Goal: Task Accomplishment & Management: Manage account settings

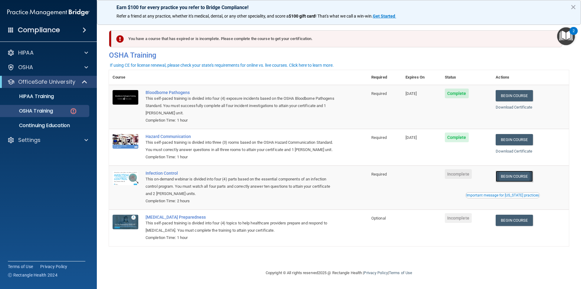
click at [512, 178] on link "Begin Course" at bounding box center [514, 175] width 37 height 11
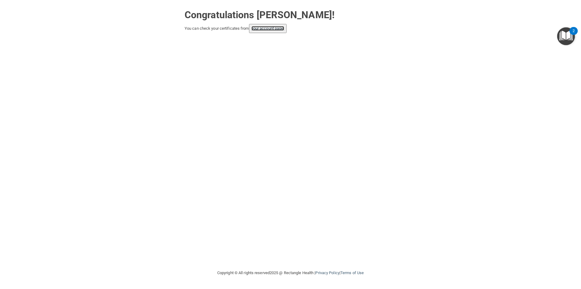
click at [260, 28] on link "your account page!" at bounding box center [268, 28] width 33 height 5
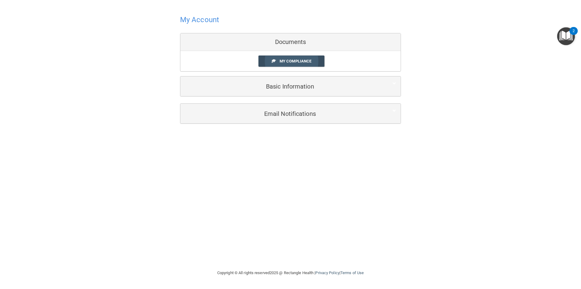
click at [292, 62] on span "My Compliance" at bounding box center [296, 61] width 32 height 5
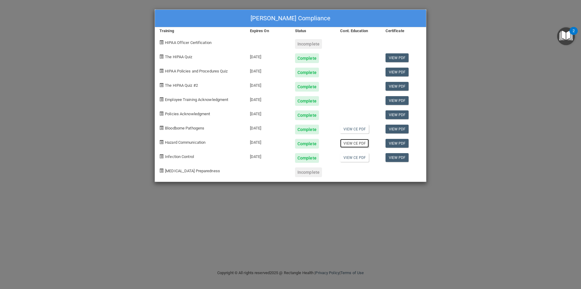
click at [359, 145] on link "View CE PDF" at bounding box center [354, 143] width 29 height 9
click at [350, 157] on link "View CE PDF" at bounding box center [354, 157] width 29 height 9
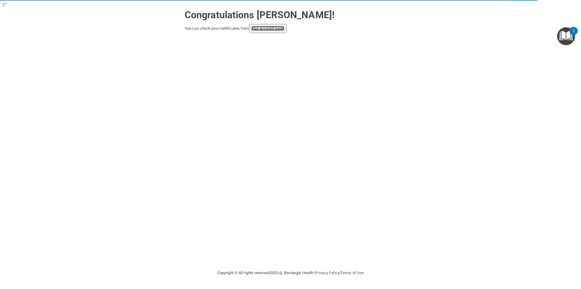
click at [279, 29] on link "your account page!" at bounding box center [268, 28] width 33 height 5
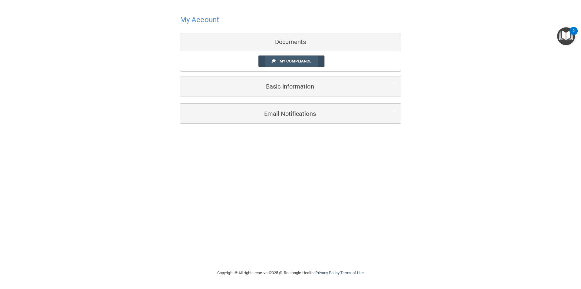
click at [290, 61] on span "My Compliance" at bounding box center [296, 61] width 32 height 5
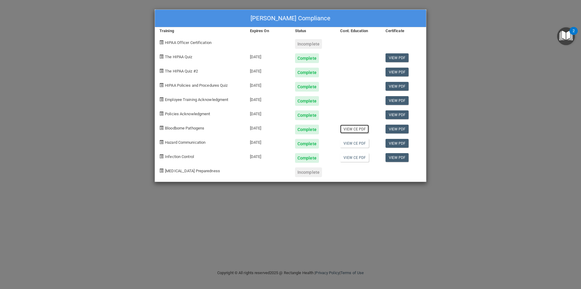
click at [356, 132] on link "View CE PDF" at bounding box center [354, 128] width 29 height 9
